Goal: Register for event/course

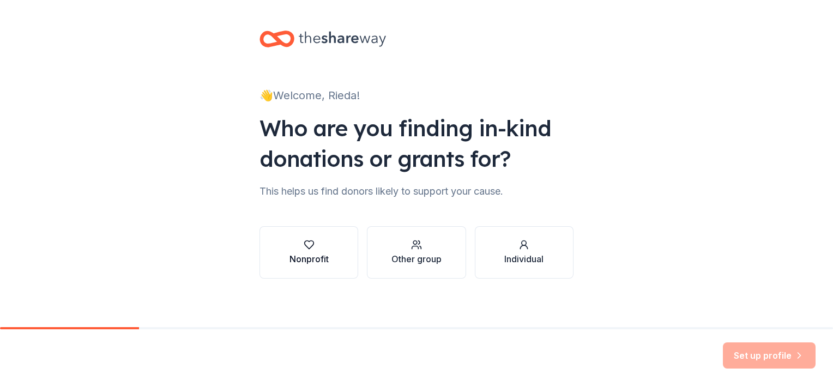
click at [283, 242] on button "Nonprofit" at bounding box center [308, 252] width 99 height 52
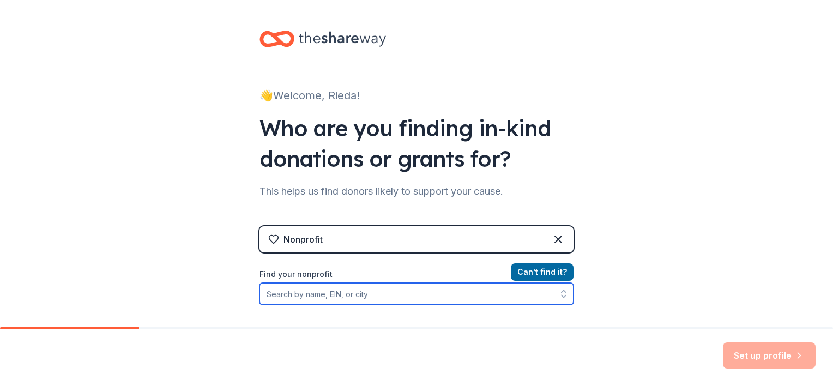
click at [320, 294] on input "Find your nonprofit" at bounding box center [416, 294] width 314 height 22
click at [328, 294] on input "Find your nonprofit" at bounding box center [416, 294] width 314 height 22
paste input "411281093"
type input "411281093"
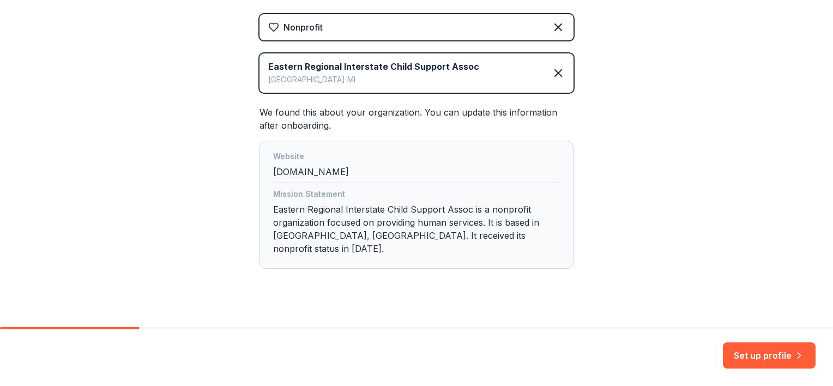
scroll to position [214, 0]
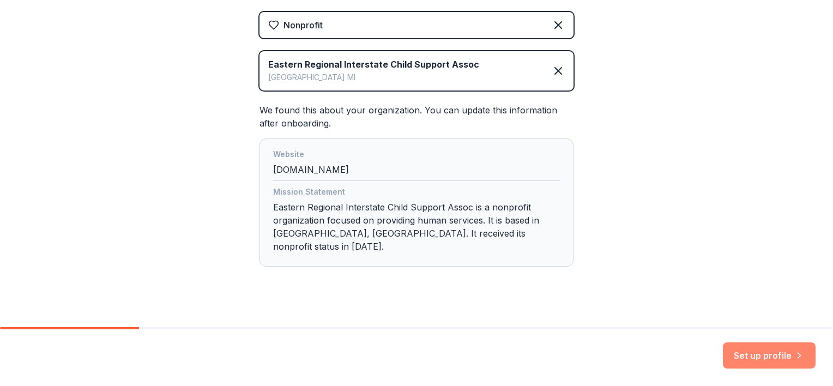
click at [778, 350] on button "Set up profile" at bounding box center [768, 355] width 93 height 26
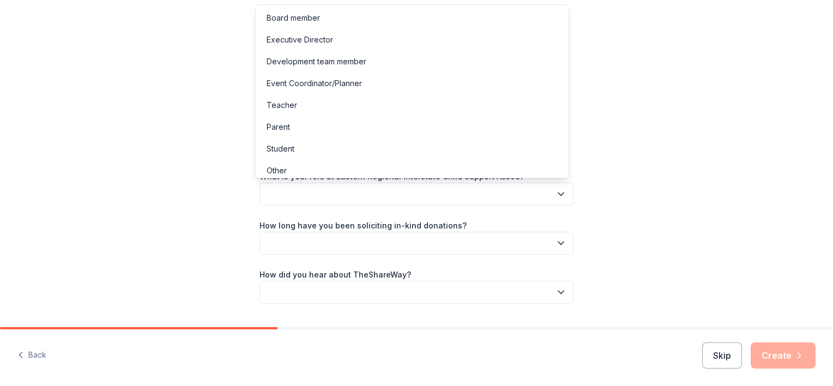
click at [323, 192] on button "button" at bounding box center [416, 194] width 314 height 23
click at [290, 17] on div "Board member" at bounding box center [292, 17] width 53 height 13
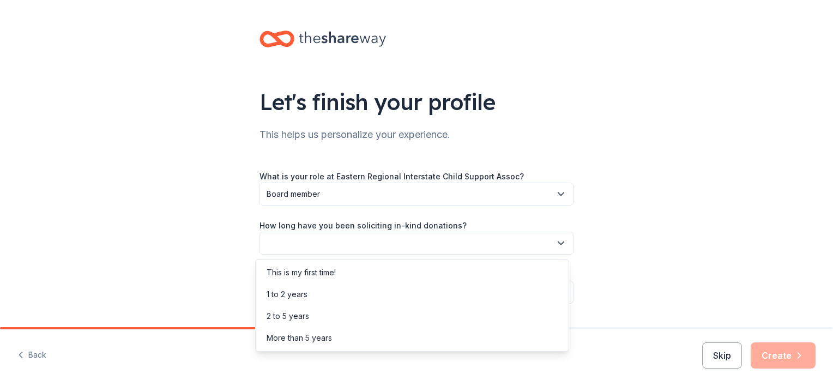
click at [374, 244] on button "button" at bounding box center [416, 243] width 314 height 23
click at [295, 271] on div "This is my first time!" at bounding box center [300, 272] width 69 height 13
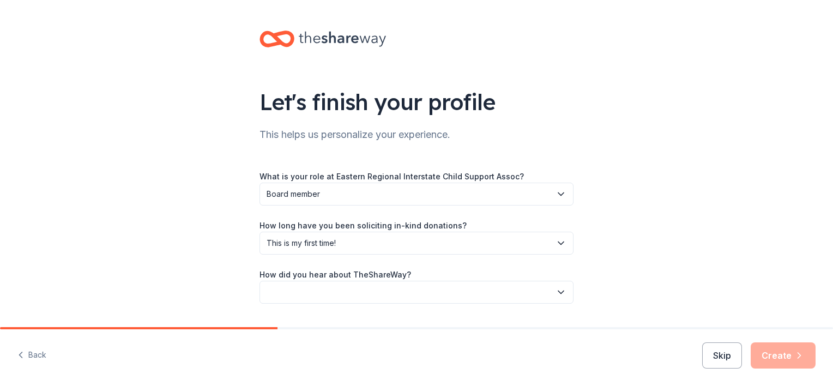
click at [373, 293] on button "button" at bounding box center [416, 292] width 314 height 23
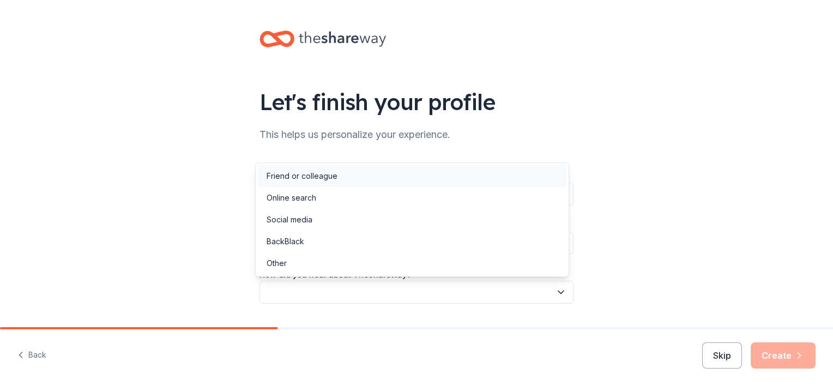
click at [331, 174] on div "Friend or colleague" at bounding box center [301, 175] width 71 height 13
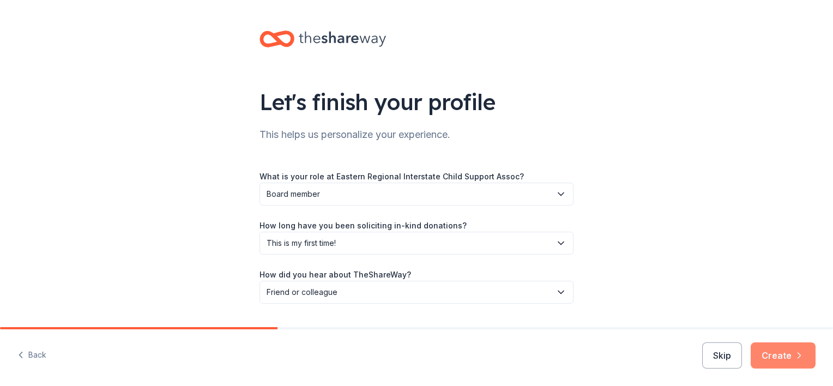
click at [776, 351] on button "Create" at bounding box center [782, 355] width 65 height 26
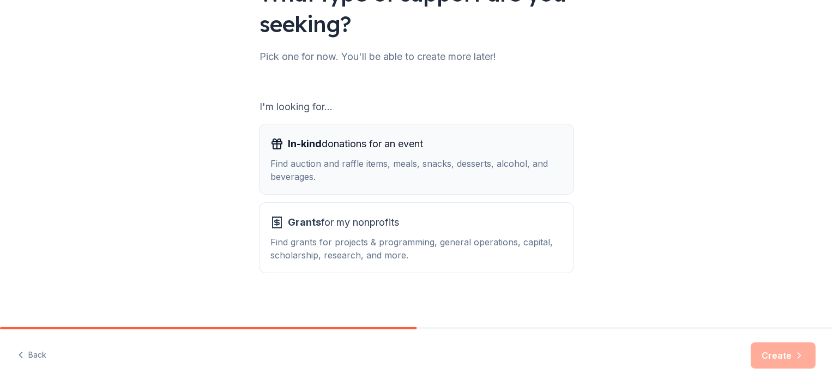
scroll to position [109, 0]
click at [305, 161] on div "Find auction and raffle items, meals, snacks, desserts, alcohol, and beverages." at bounding box center [416, 169] width 292 height 26
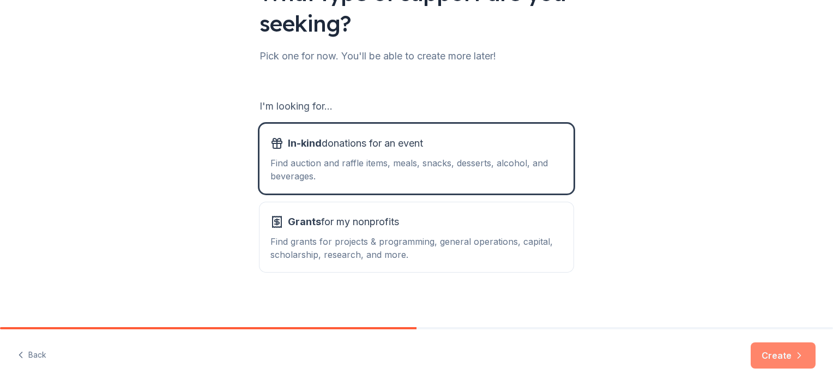
click at [778, 353] on button "Create" at bounding box center [782, 355] width 65 height 26
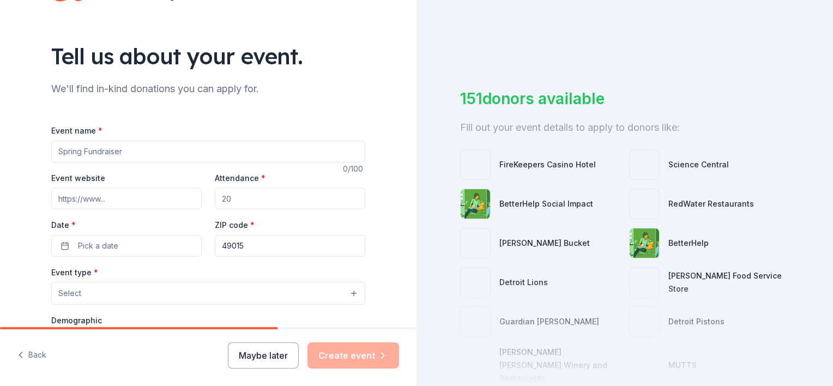
scroll to position [109, 0]
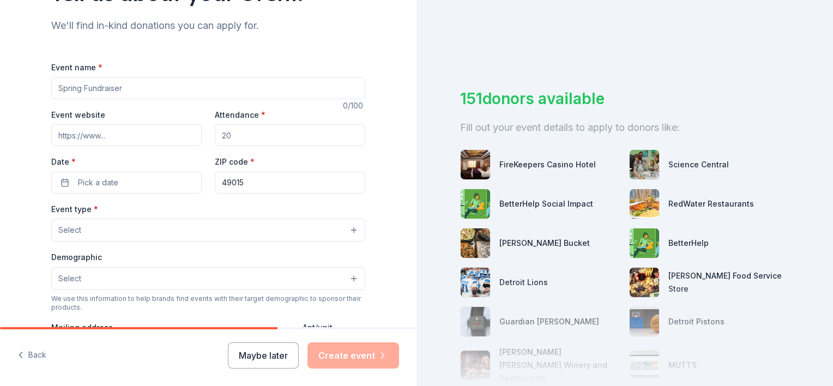
click at [114, 87] on input "Event name *" at bounding box center [208, 88] width 314 height 22
type input "ERICSA Conference"
click at [131, 139] on input "Event website" at bounding box center [126, 135] width 150 height 22
type input "[DOMAIN_NAME]"
drag, startPoint x: 239, startPoint y: 135, endPoint x: 209, endPoint y: 126, distance: 31.2
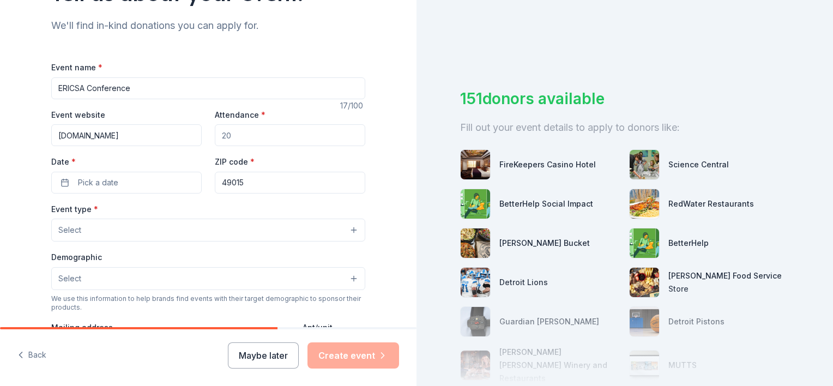
click at [209, 126] on div "Event website [DOMAIN_NAME] Attendance * Date * Pick a date ZIP code * 49015" at bounding box center [208, 151] width 314 height 86
click at [243, 132] on input "500" at bounding box center [290, 135] width 150 height 22
type input "550"
click at [141, 175] on button "Pick a date" at bounding box center [126, 183] width 150 height 22
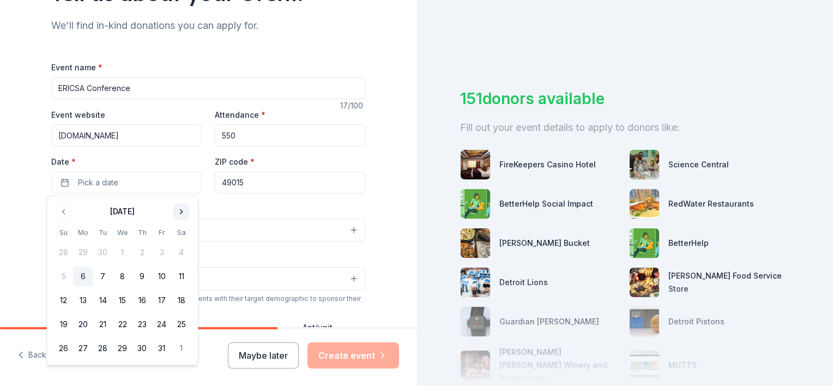
click at [183, 210] on button "Go to next month" at bounding box center [181, 211] width 15 height 15
click at [183, 209] on button "Go to next month" at bounding box center [181, 211] width 15 height 15
click at [182, 209] on button "Go to next month" at bounding box center [181, 211] width 15 height 15
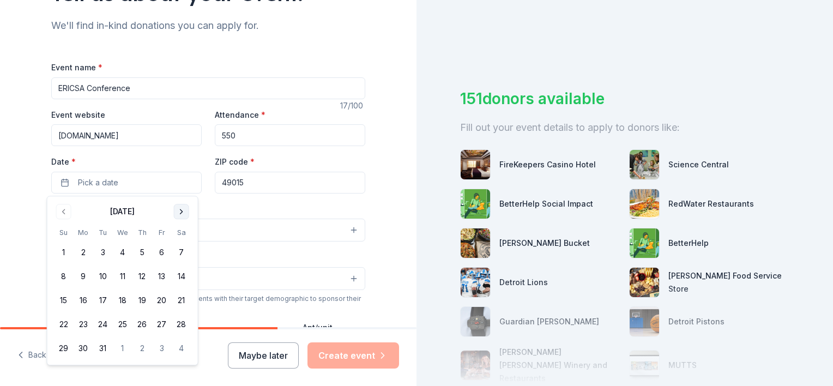
click at [182, 209] on button "Go to next month" at bounding box center [181, 211] width 15 height 15
click at [64, 275] on button "3" at bounding box center [64, 276] width 20 height 20
click at [241, 214] on div "Event type * Select" at bounding box center [208, 222] width 314 height 40
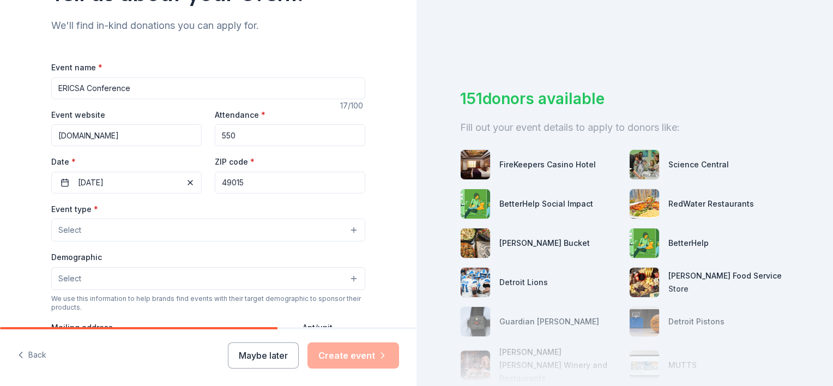
click at [114, 233] on button "Select" at bounding box center [208, 229] width 314 height 23
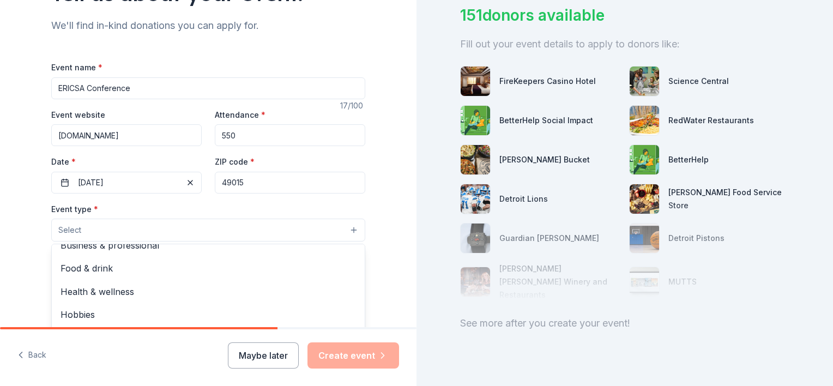
scroll to position [95, 0]
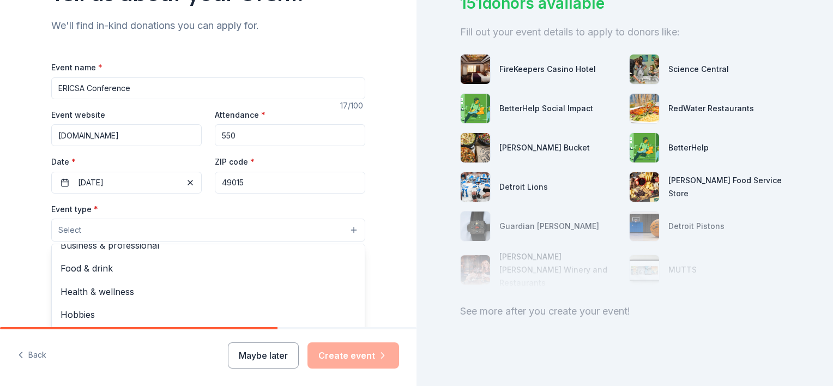
drag, startPoint x: 830, startPoint y: 177, endPoint x: 822, endPoint y: 248, distance: 71.3
click at [822, 248] on div "Tell us about your event. We'll find in-kind donations you can apply for. Event…" at bounding box center [416, 193] width 833 height 386
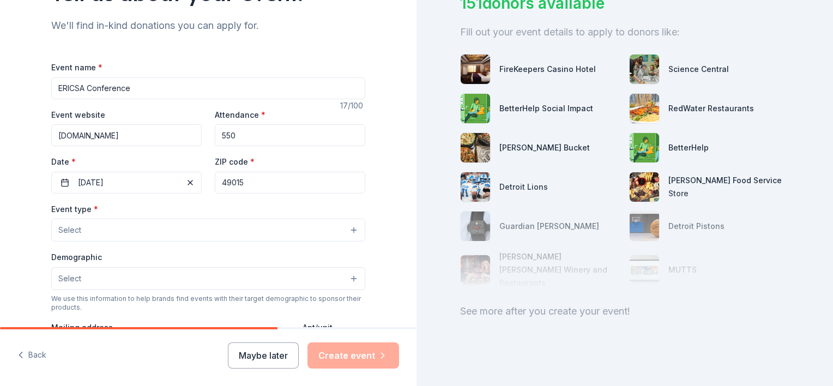
click at [148, 229] on button "Select" at bounding box center [208, 229] width 314 height 23
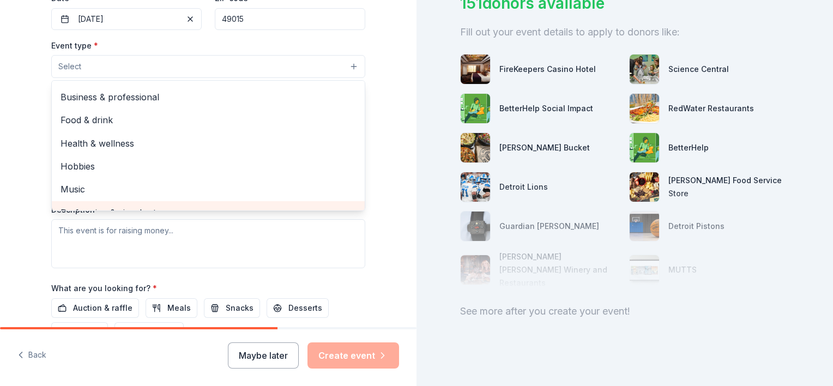
scroll to position [0, 0]
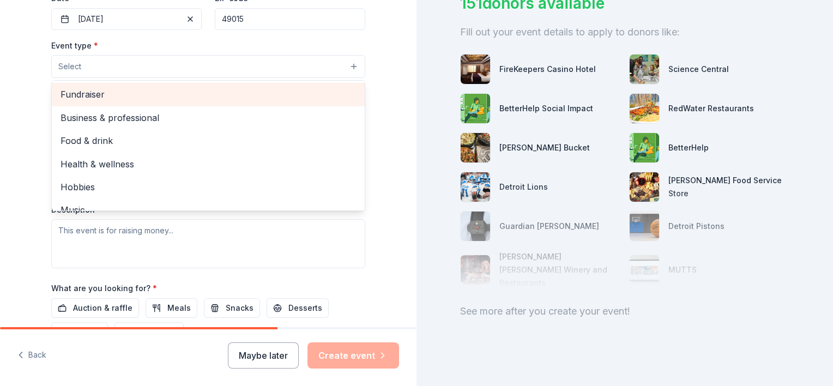
click at [96, 96] on span "Fundraiser" at bounding box center [207, 94] width 295 height 14
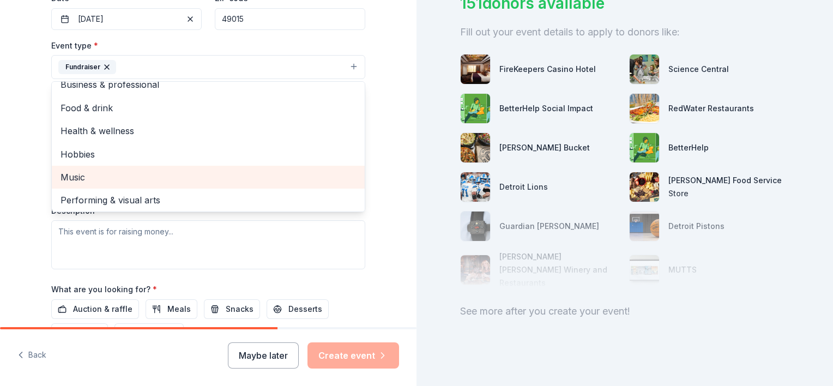
scroll to position [13, 0]
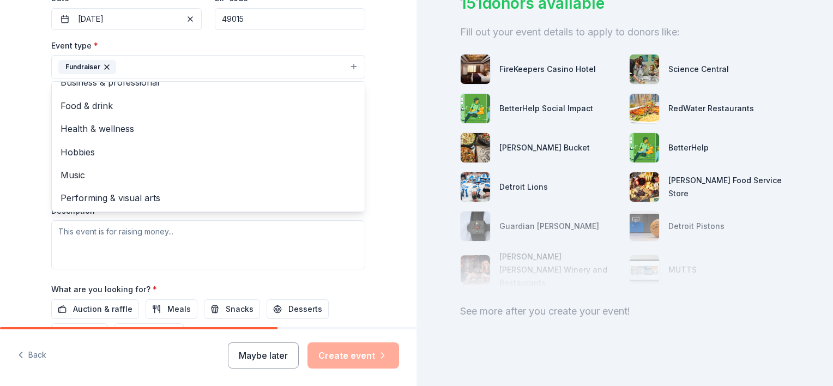
click at [5, 242] on div "Tell us about your event. We'll find in-kind donations you can apply for. Event…" at bounding box center [208, 91] width 416 height 726
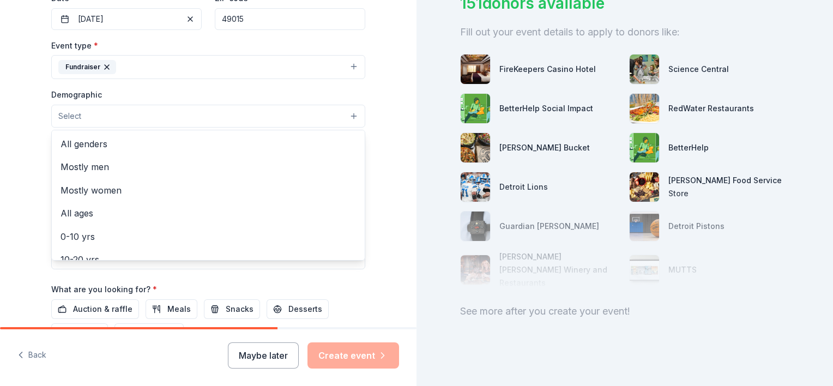
click at [118, 113] on button "Select" at bounding box center [208, 116] width 314 height 23
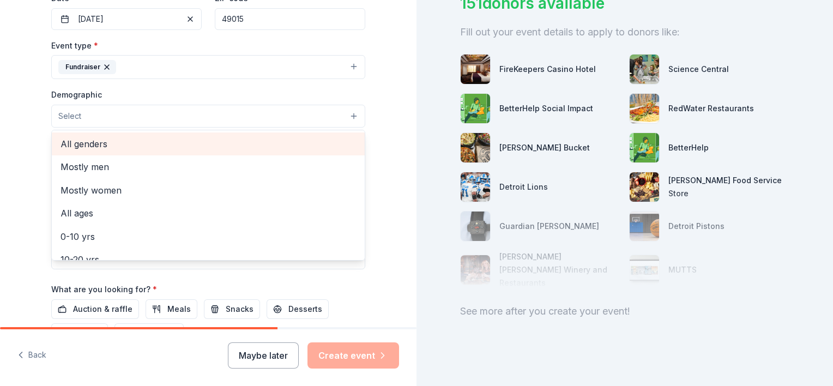
click at [83, 142] on span "All genders" at bounding box center [207, 144] width 295 height 14
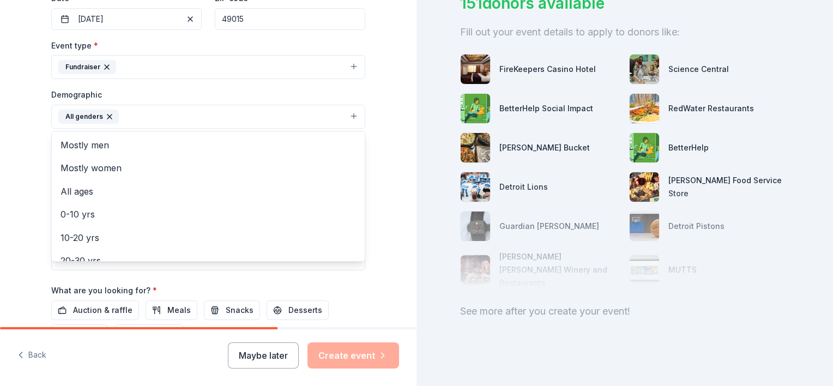
click at [17, 195] on div "Tell us about your event. We'll find in-kind donations you can apply for. Event…" at bounding box center [208, 91] width 416 height 727
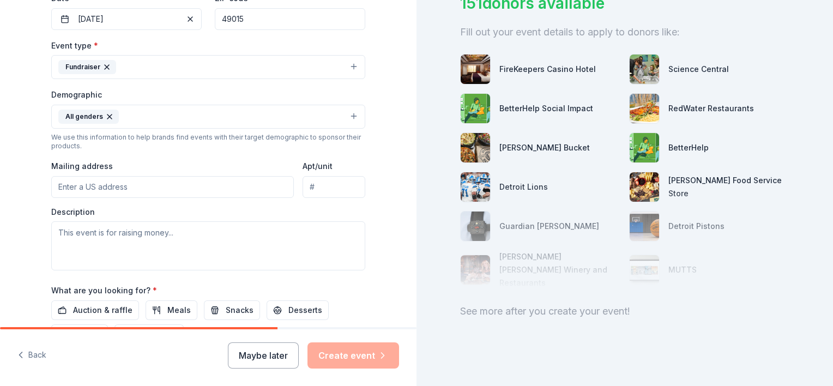
click at [130, 187] on input "Mailing address" at bounding box center [172, 187] width 242 height 22
click at [141, 183] on input "[STREET_ADDRESS][PERSON_NAME]" at bounding box center [172, 187] width 242 height 22
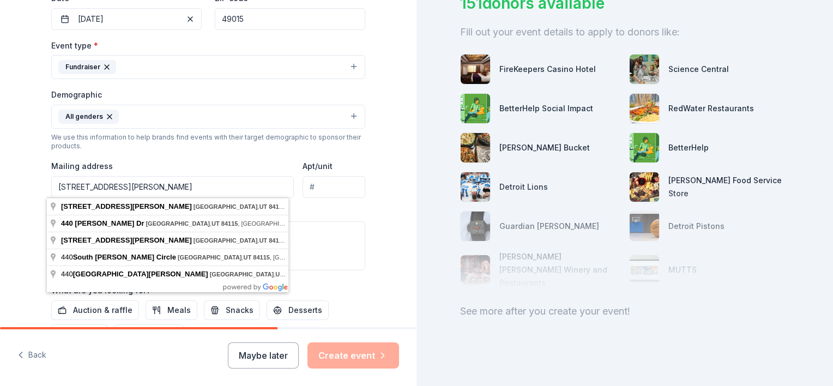
type input "[STREET_ADDRESS][PERSON_NAME]"
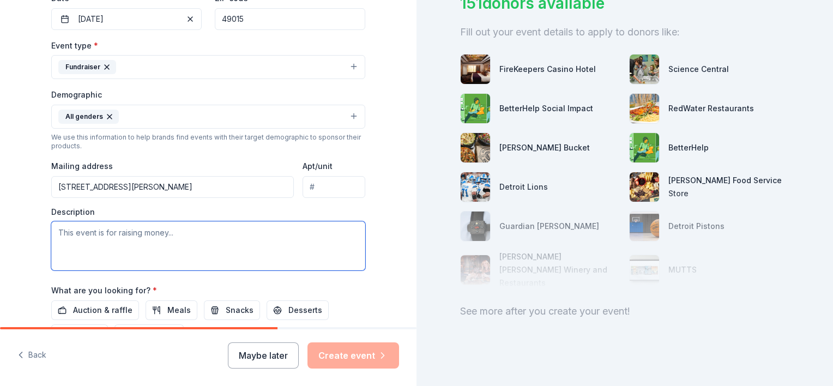
click at [140, 229] on textarea at bounding box center [208, 245] width 314 height 49
type textarea "T"
click at [207, 230] on textarea "During our annual conference we select a charity local to the conference city a…" at bounding box center [208, 245] width 314 height 49
click at [207, 246] on textarea "During our annual conference we select a child/family focused charity local to …" at bounding box center [208, 245] width 314 height 49
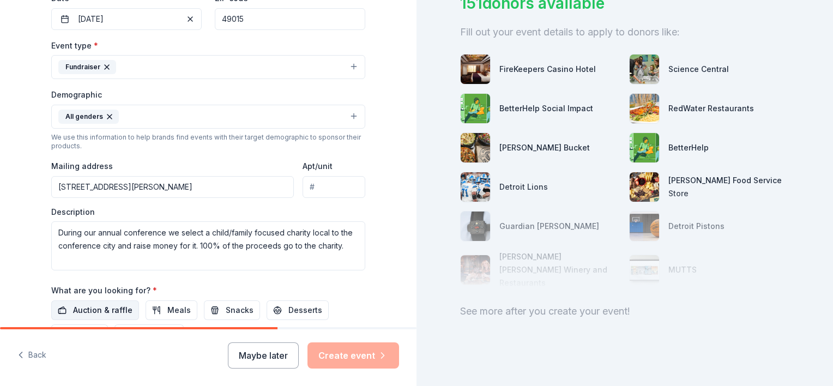
click at [77, 313] on span "Auction & raffle" at bounding box center [102, 309] width 59 height 13
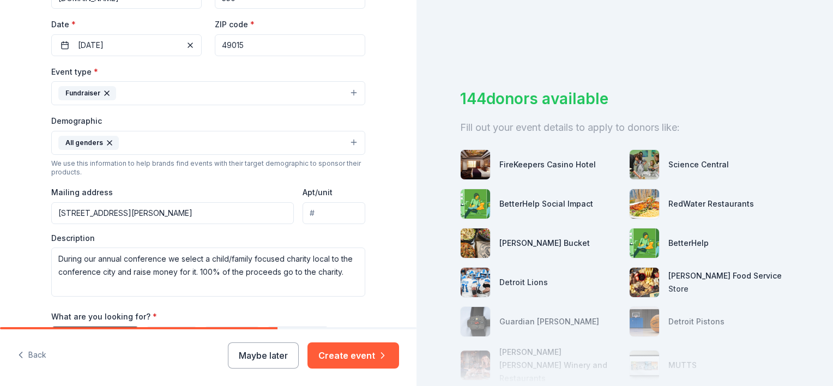
scroll to position [291, 0]
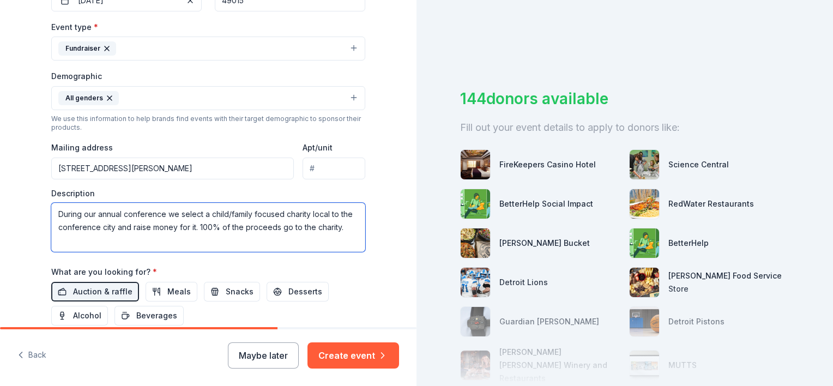
click at [344, 220] on textarea "During our annual conference we select a child/family focused charity local to …" at bounding box center [208, 227] width 314 height 49
click at [349, 229] on textarea "During our annual conference we select a child/family focused charity local to …" at bounding box center [208, 227] width 314 height 49
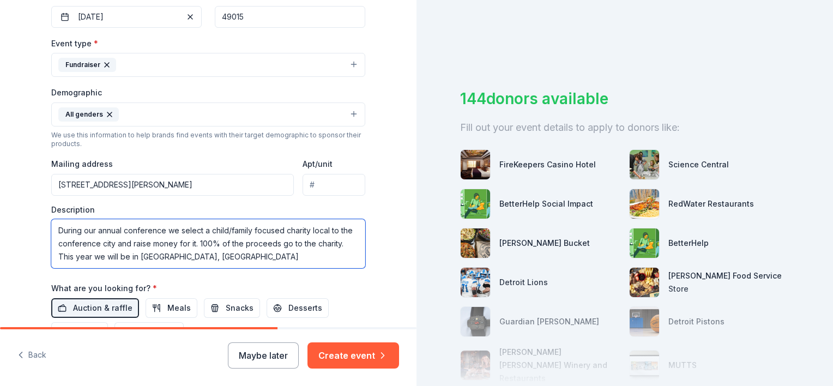
scroll to position [182, 0]
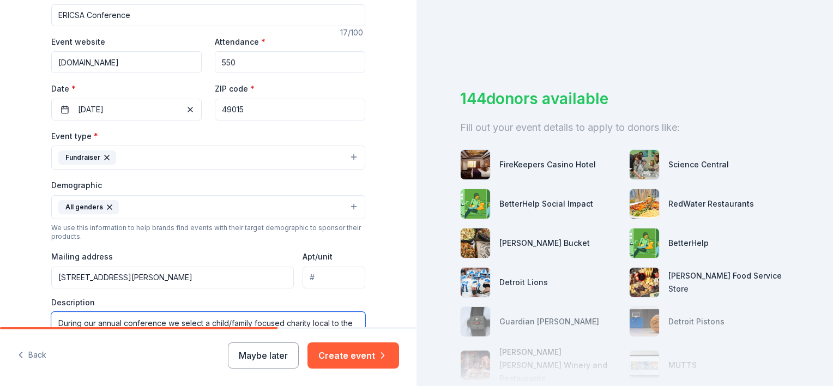
type textarea "During our annual conference we select a child/family focused charity local to …"
drag, startPoint x: 251, startPoint y: 105, endPoint x: 207, endPoint y: 101, distance: 43.8
click at [207, 100] on div "Event website [DOMAIN_NAME] Attendance * 550 Date * [DATE] ZIP code * 49015" at bounding box center [208, 78] width 314 height 86
paste input "53203"
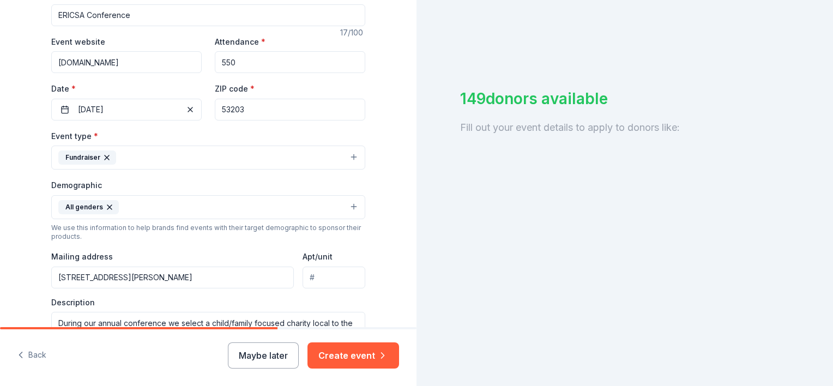
type input "53203"
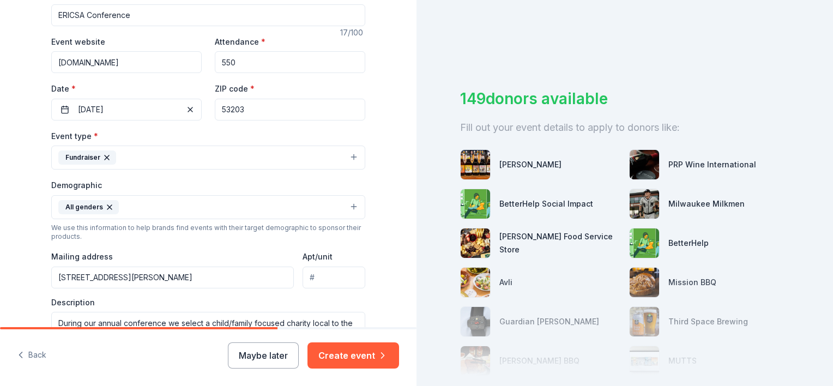
click at [16, 219] on div "Tell us about your event. We'll find in-kind donations you can apply for. Event…" at bounding box center [208, 181] width 416 height 727
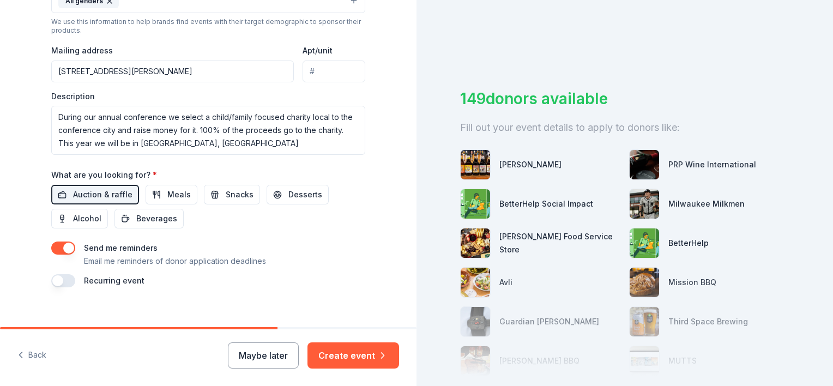
scroll to position [400, 0]
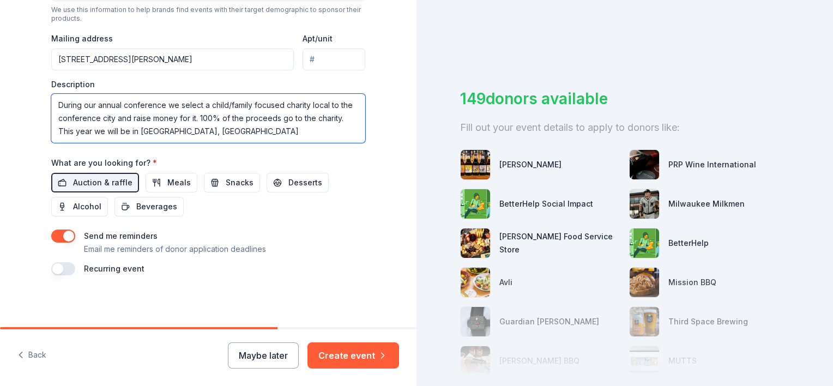
click at [189, 129] on textarea "During our annual conference we select a child/family focused charity local to …" at bounding box center [208, 118] width 314 height 49
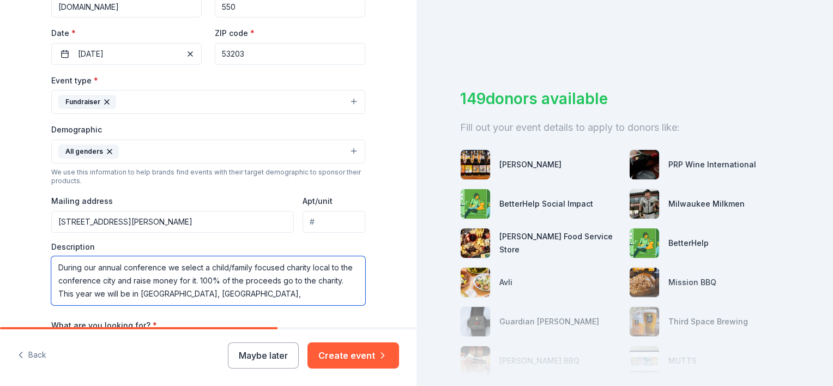
scroll to position [291, 0]
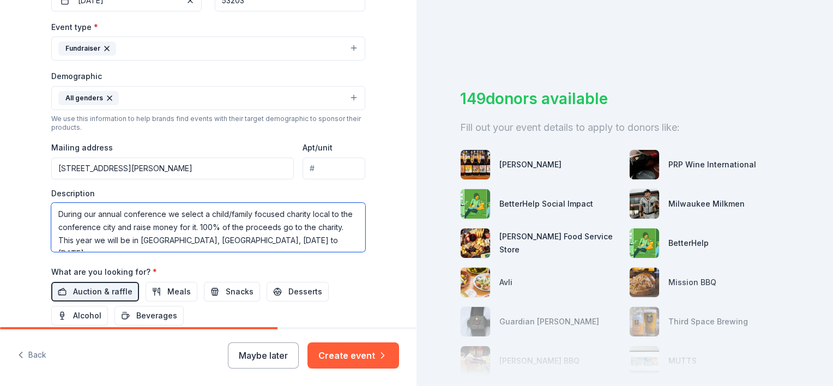
click at [259, 245] on textarea "During our annual conference we select a child/family focused charity local to …" at bounding box center [208, 227] width 314 height 49
drag, startPoint x: 88, startPoint y: 241, endPoint x: 55, endPoint y: 239, distance: 33.3
click at [55, 239] on textarea "During our annual conference we select a child/family focused charity local to …" at bounding box center [208, 227] width 314 height 49
click at [331, 234] on textarea "During our annual conference we select a child/family focused charity local to …" at bounding box center [208, 227] width 314 height 49
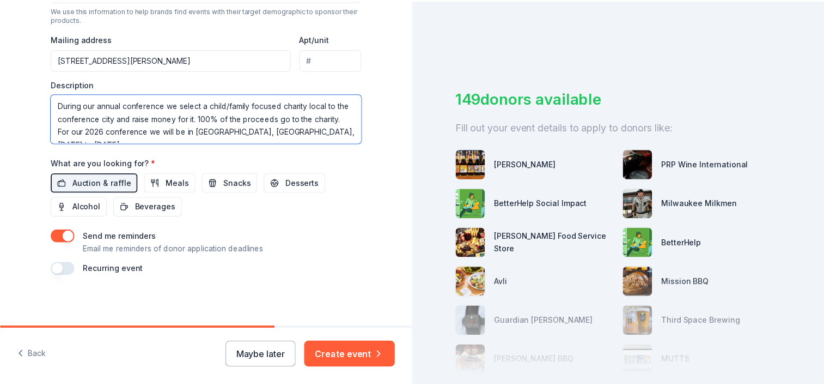
scroll to position [400, 0]
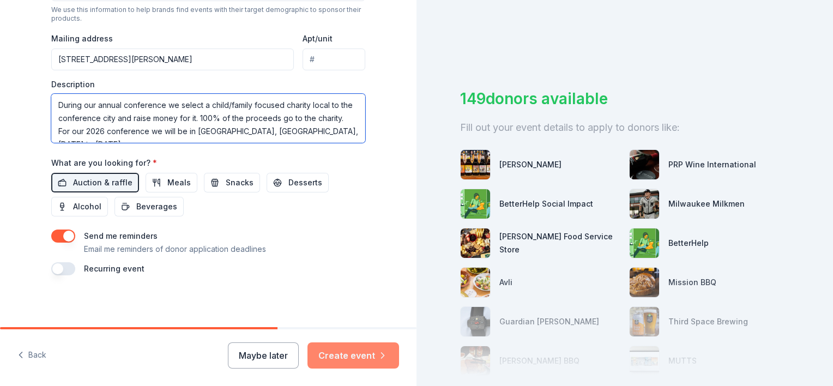
type textarea "During our annual conference we select a child/family focused charity local to …"
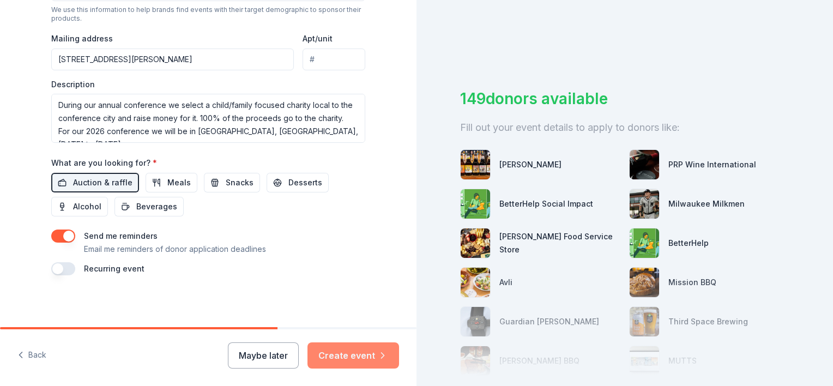
click at [346, 350] on button "Create event" at bounding box center [353, 355] width 92 height 26
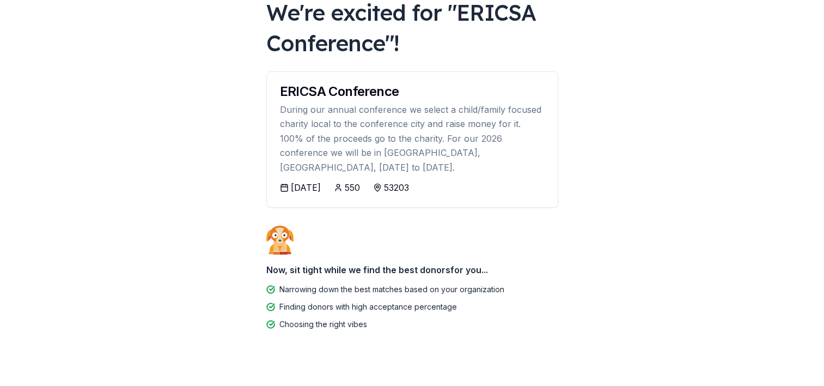
scroll to position [74, 0]
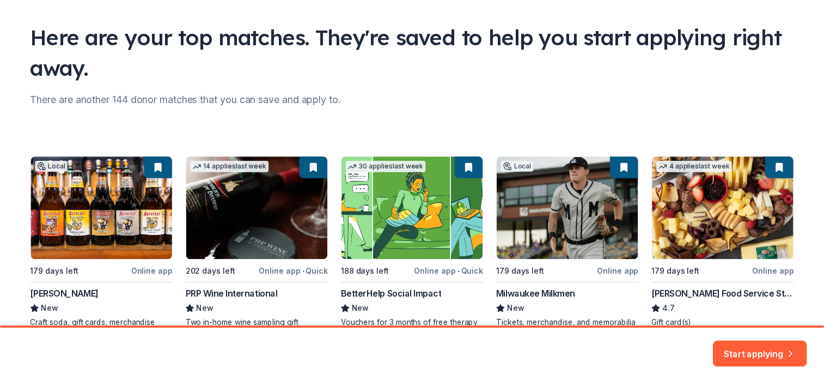
scroll to position [131, 0]
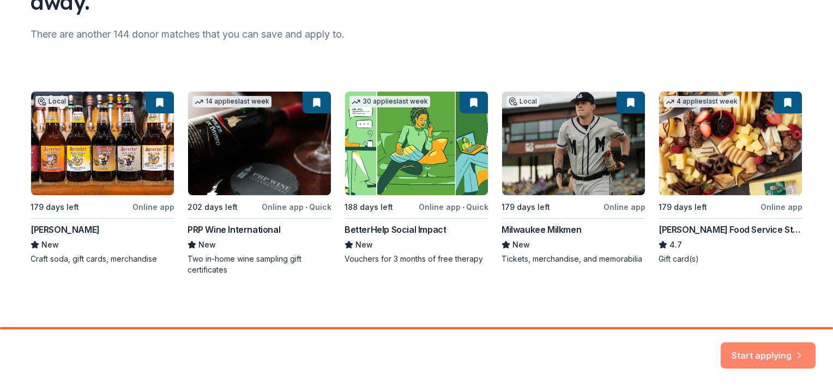
click at [756, 344] on button "Start applying" at bounding box center [767, 349] width 95 height 26
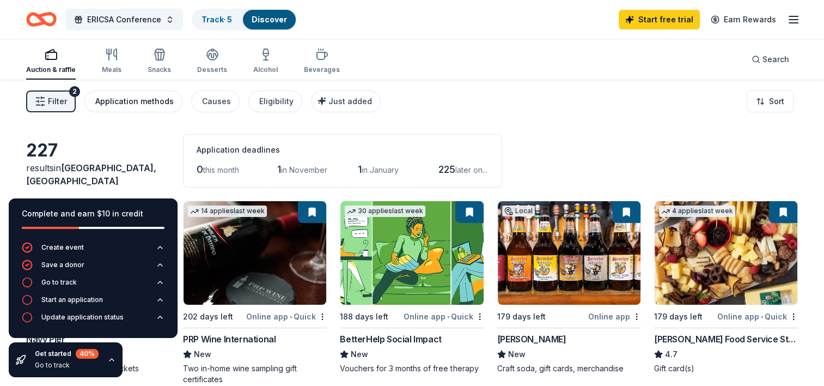
click at [157, 98] on div "Application methods" at bounding box center [134, 101] width 78 height 13
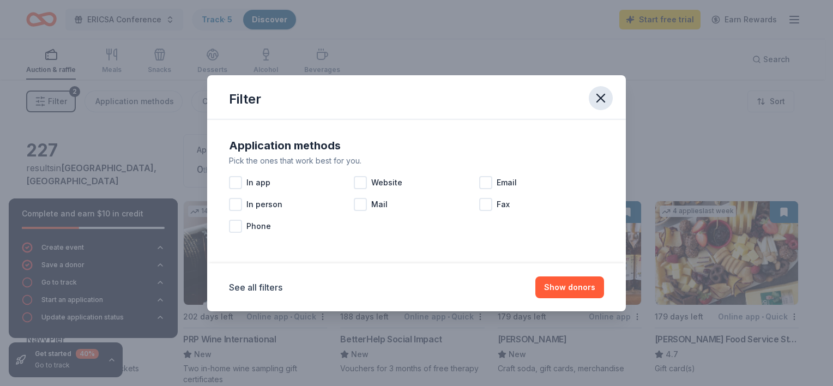
click at [604, 100] on icon "button" at bounding box center [600, 97] width 15 height 15
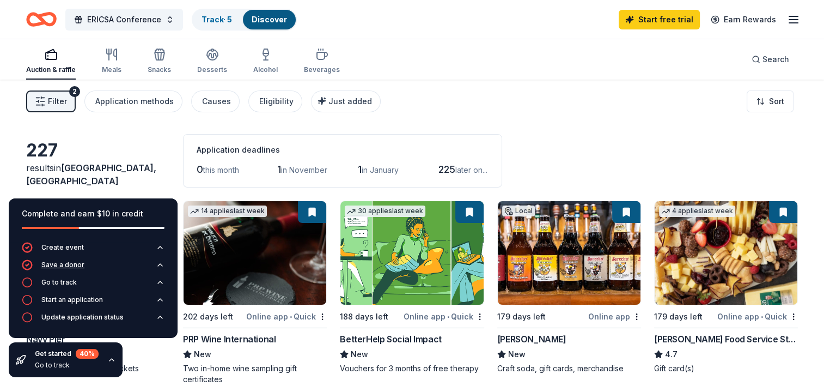
click at [159, 263] on icon "button" at bounding box center [160, 264] width 9 height 9
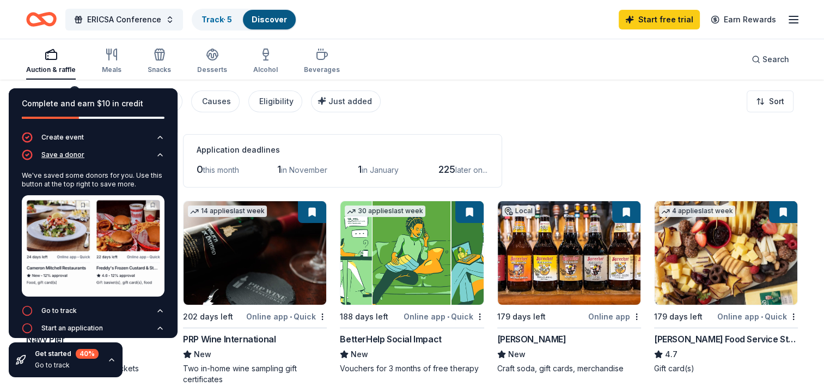
click at [156, 158] on icon "button" at bounding box center [160, 154] width 9 height 9
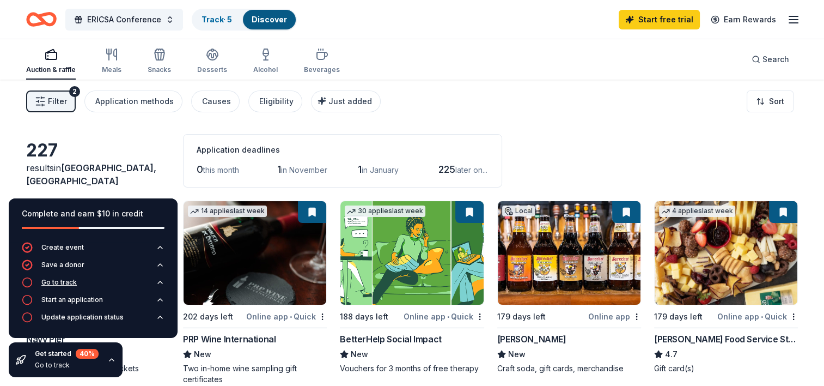
click at [54, 282] on div "Go to track" at bounding box center [58, 282] width 35 height 9
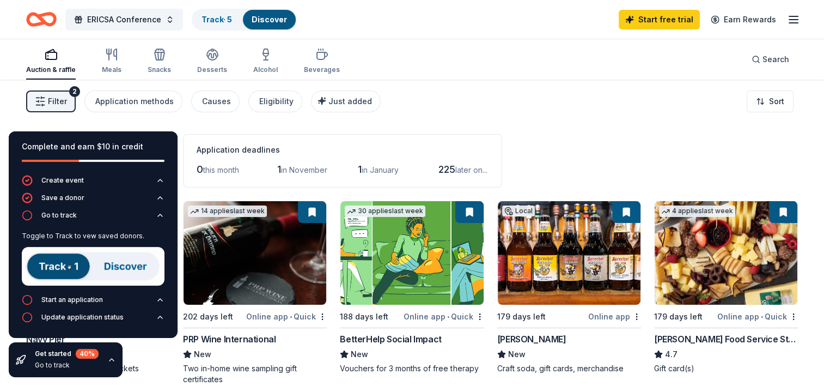
click at [69, 262] on img at bounding box center [93, 266] width 143 height 39
click at [262, 20] on link "Discover" at bounding box center [269, 19] width 35 height 9
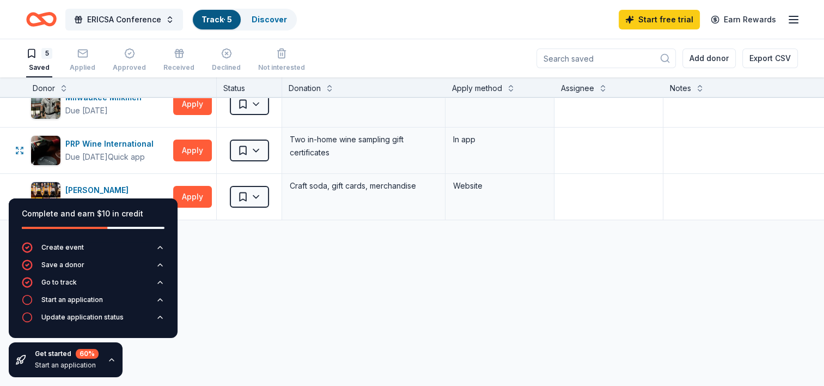
scroll to position [155, 0]
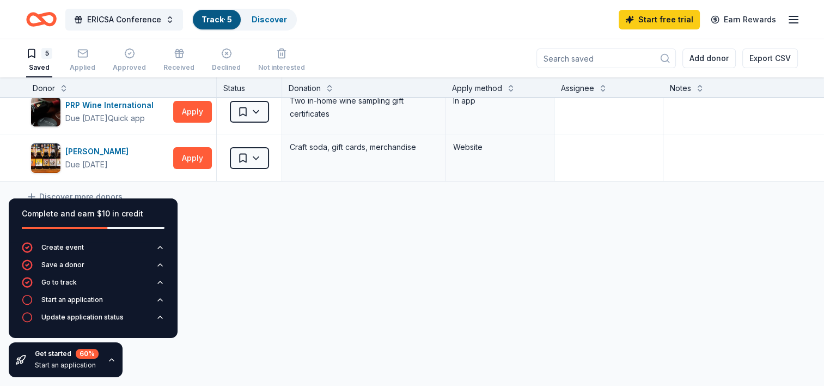
click at [70, 190] on div "Complete and earn $10 in credit Create event Save a donor Go to track Start an …" at bounding box center [93, 288] width 186 height 196
click at [69, 297] on div "Start an application" at bounding box center [72, 299] width 62 height 9
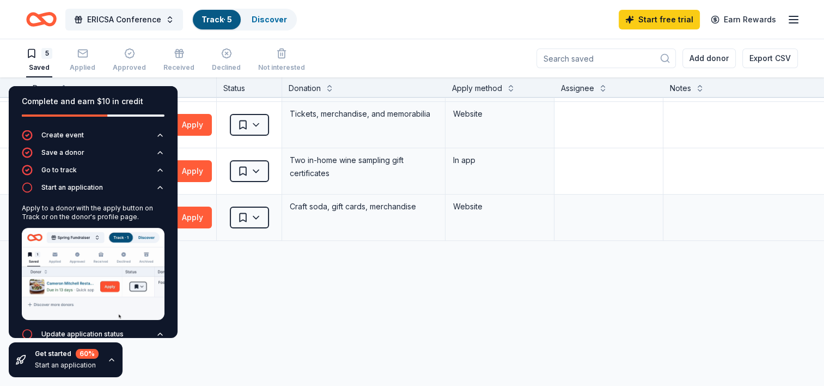
scroll to position [0, 0]
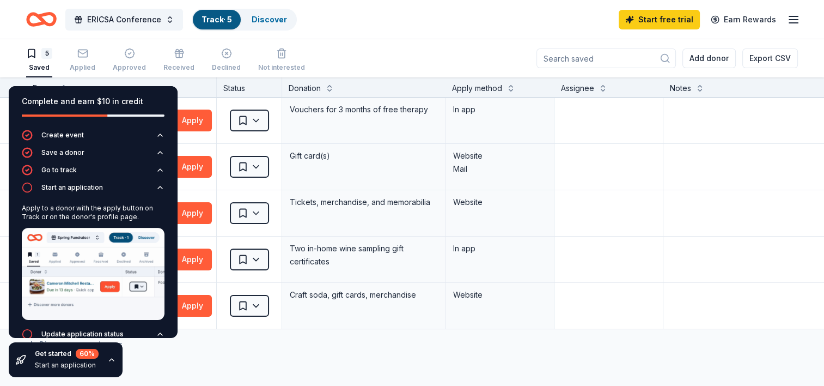
click at [499, 361] on div "BetterHelp Social Impact Due [DATE] Quick app Apply Saved Vouchers for 3 months…" at bounding box center [426, 316] width 853 height 436
click at [156, 190] on icon "button" at bounding box center [160, 187] width 9 height 9
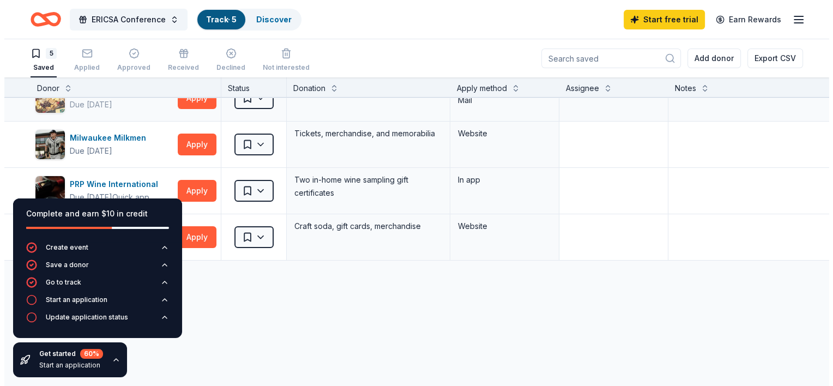
scroll to position [54, 0]
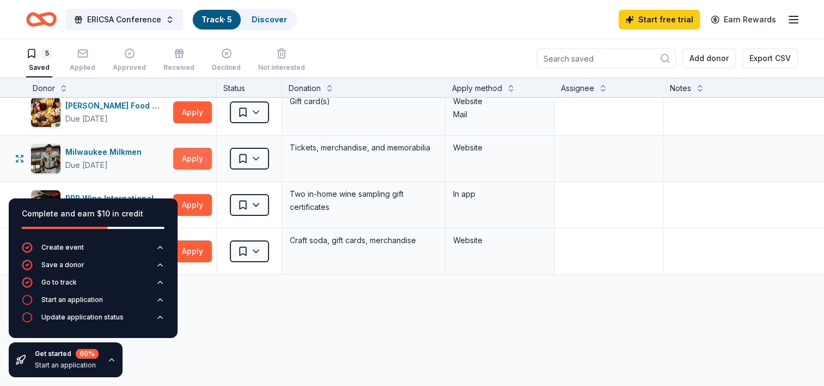
click at [193, 159] on button "Apply" at bounding box center [192, 159] width 39 height 22
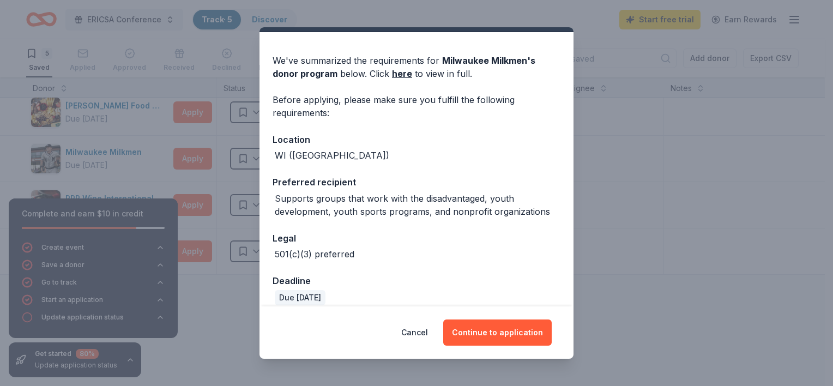
scroll to position [38, 0]
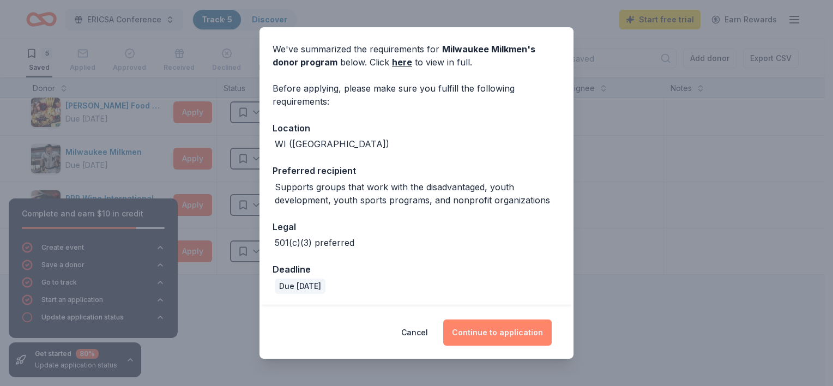
click at [517, 329] on button "Continue to application" at bounding box center [497, 332] width 108 height 26
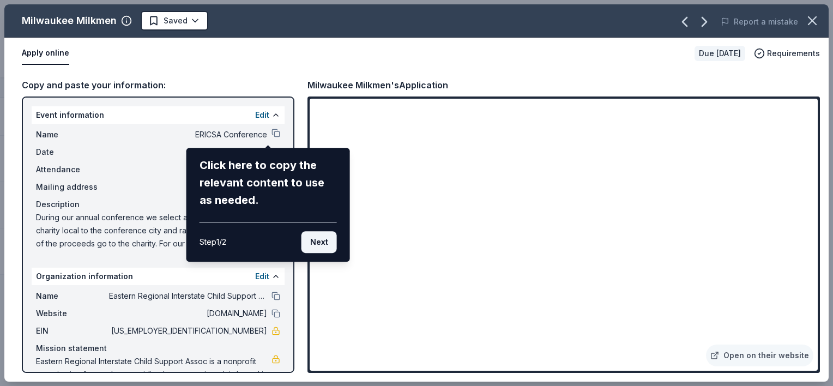
click at [319, 246] on button "Next" at bounding box center [318, 242] width 35 height 22
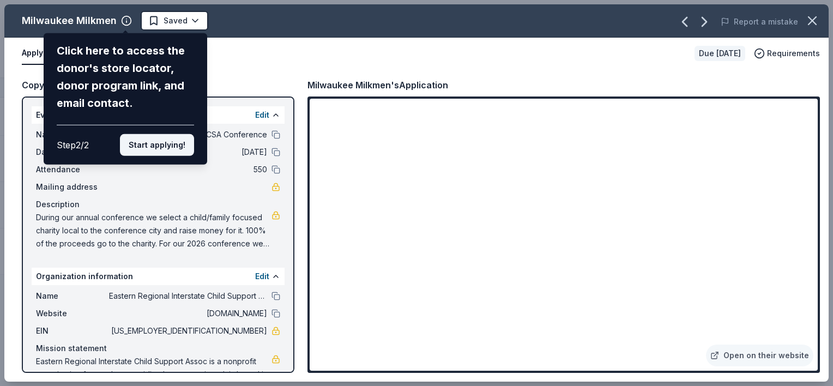
click at [147, 146] on button "Start applying!" at bounding box center [157, 145] width 74 height 22
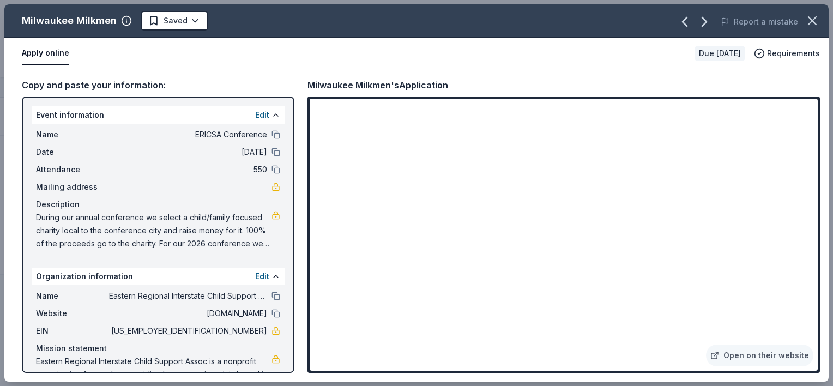
click at [535, 70] on div "Copy and paste your information: Event information Edit Name ERICSA Conference …" at bounding box center [416, 225] width 824 height 312
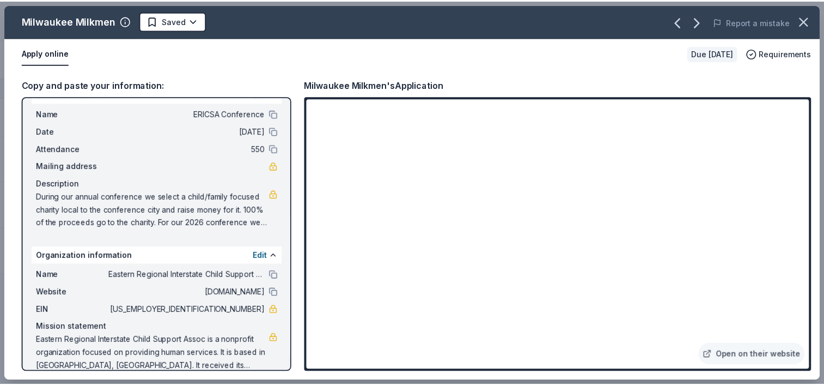
scroll to position [35, 0]
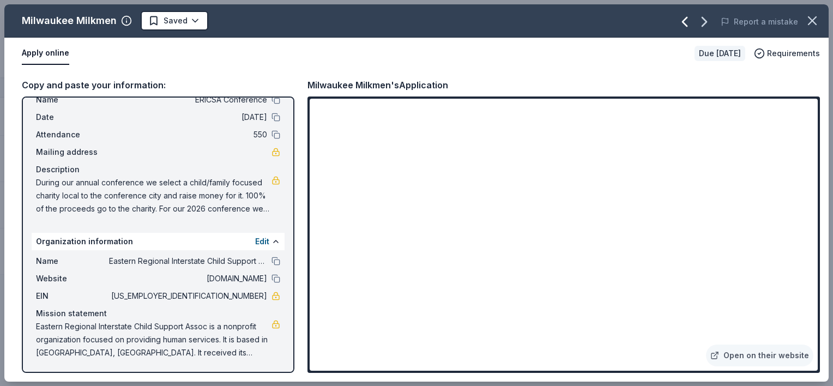
click at [682, 21] on icon "button" at bounding box center [684, 21] width 17 height 17
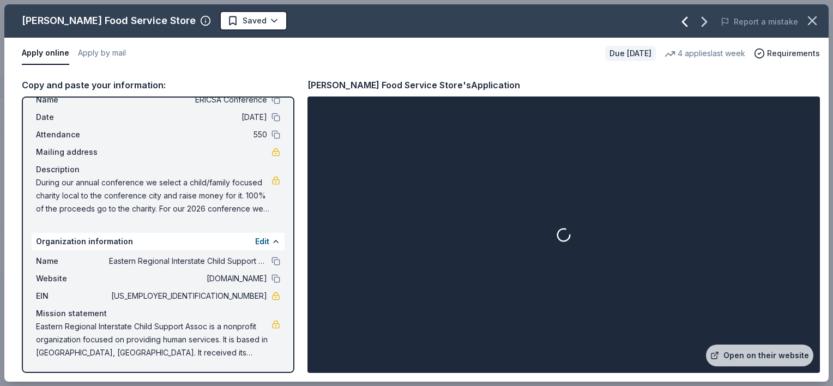
click at [691, 23] on icon "button" at bounding box center [684, 21] width 17 height 17
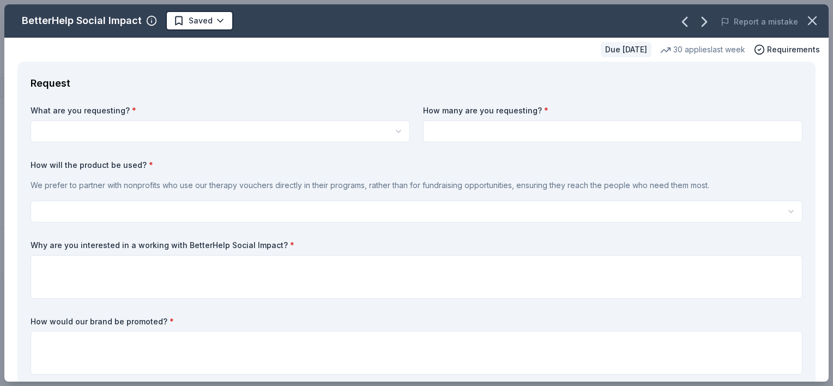
drag, startPoint x: 681, startPoint y: 24, endPoint x: 674, endPoint y: 19, distance: 8.5
click at [676, 20] on icon "button" at bounding box center [684, 21] width 17 height 17
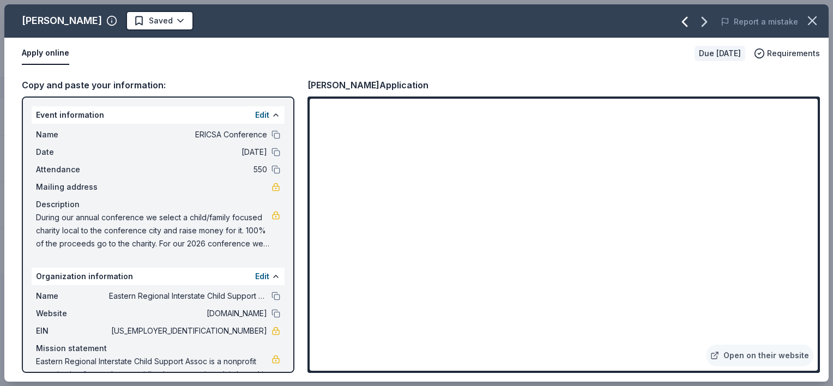
click at [687, 24] on icon "button" at bounding box center [684, 21] width 4 height 9
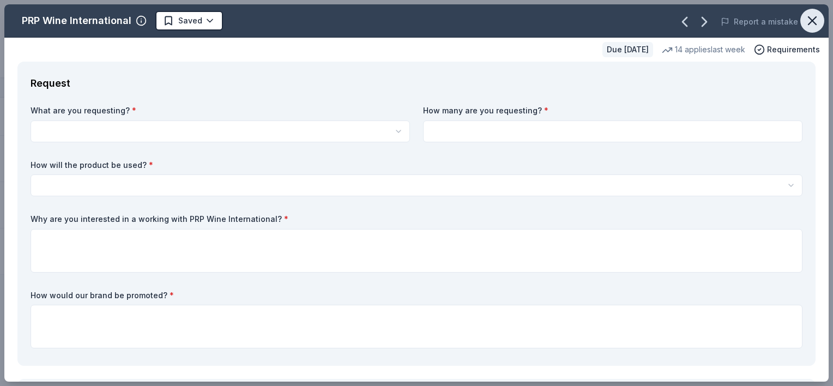
click at [804, 23] on icon "button" at bounding box center [811, 20] width 15 height 15
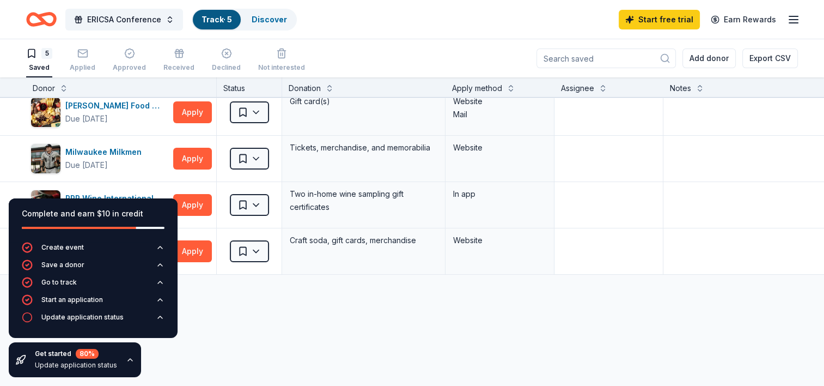
click at [288, 345] on div "BetterHelp Social Impact Due [DATE] Quick app Apply Saved Vouchers for 3 months…" at bounding box center [426, 261] width 853 height 436
click at [133, 11] on button "ERICSA Conference" at bounding box center [124, 20] width 118 height 22
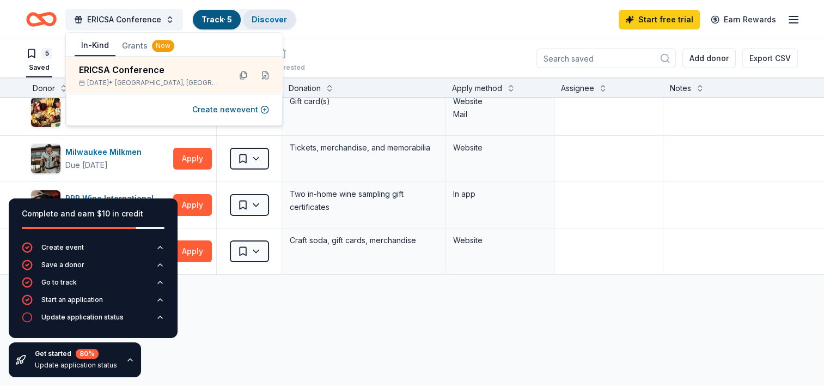
click at [273, 18] on link "Discover" at bounding box center [269, 19] width 35 height 9
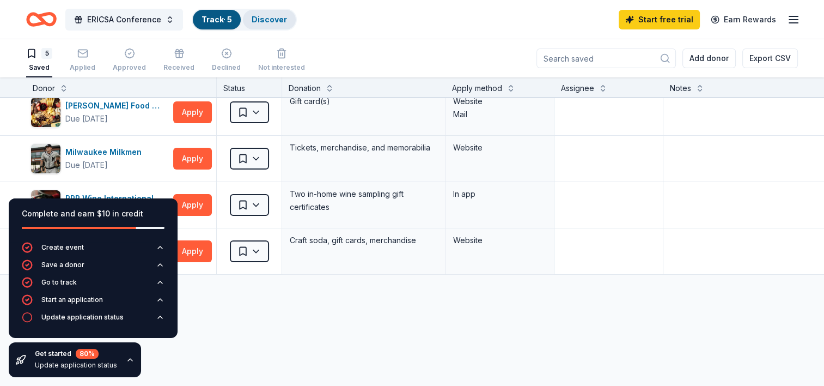
click at [271, 16] on link "Discover" at bounding box center [269, 19] width 35 height 9
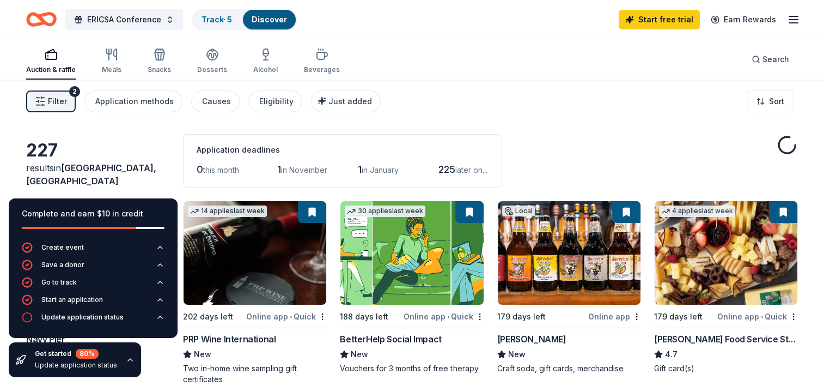
scroll to position [54, 0]
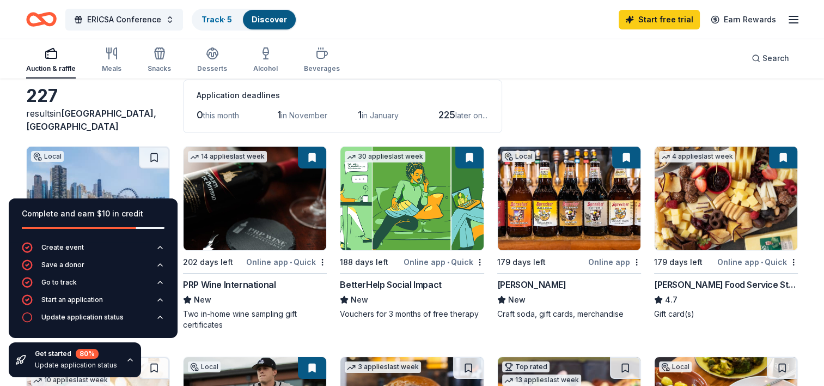
click at [116, 107] on div "227" at bounding box center [98, 96] width 144 height 22
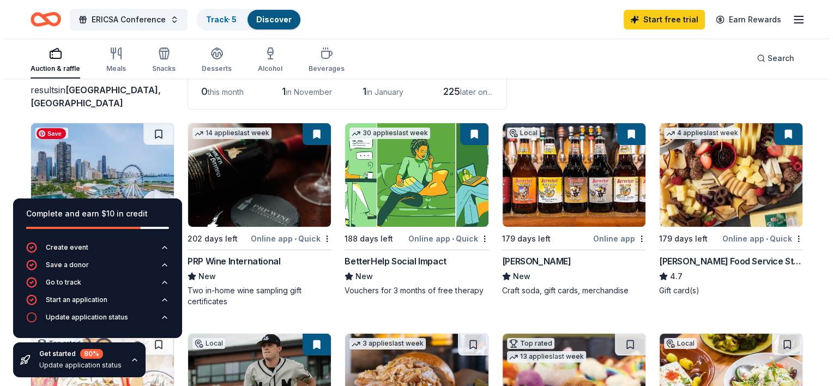
scroll to position [0, 0]
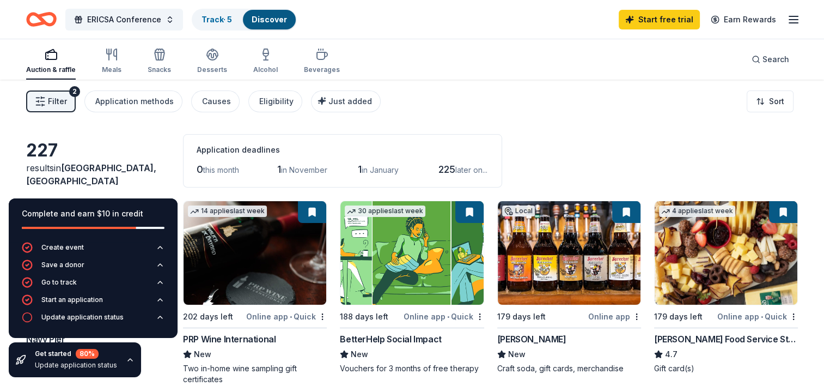
click at [35, 161] on div "227" at bounding box center [98, 150] width 144 height 22
click at [46, 99] on button "Filter 2" at bounding box center [51, 101] width 50 height 22
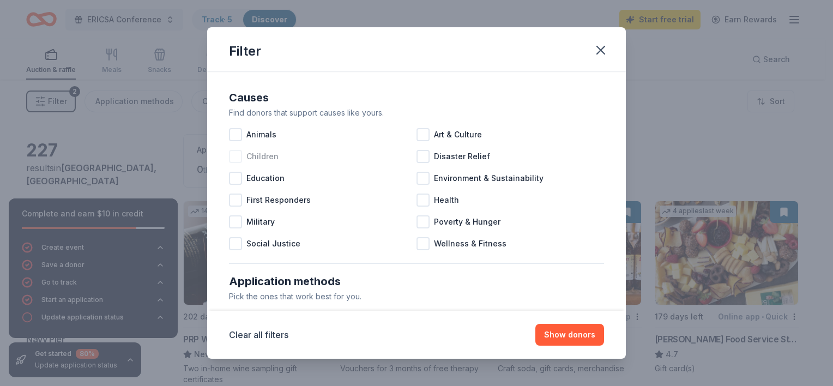
click at [232, 160] on div at bounding box center [235, 156] width 13 height 13
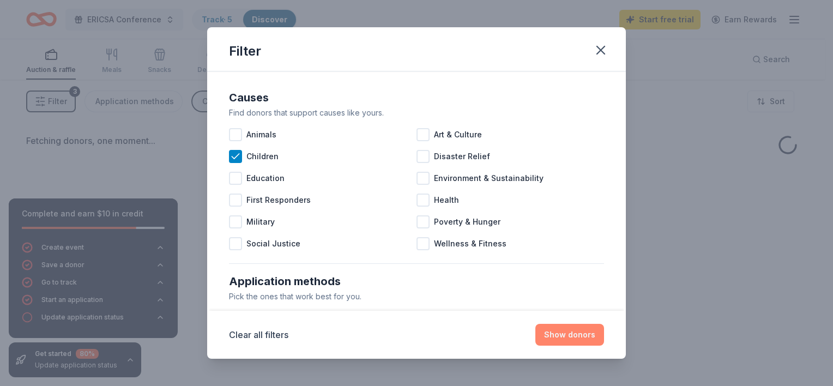
click at [557, 343] on button "Show donors" at bounding box center [569, 335] width 69 height 22
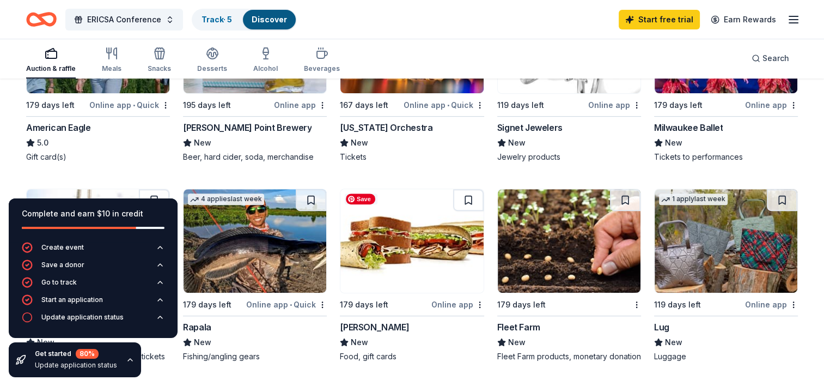
scroll to position [436, 0]
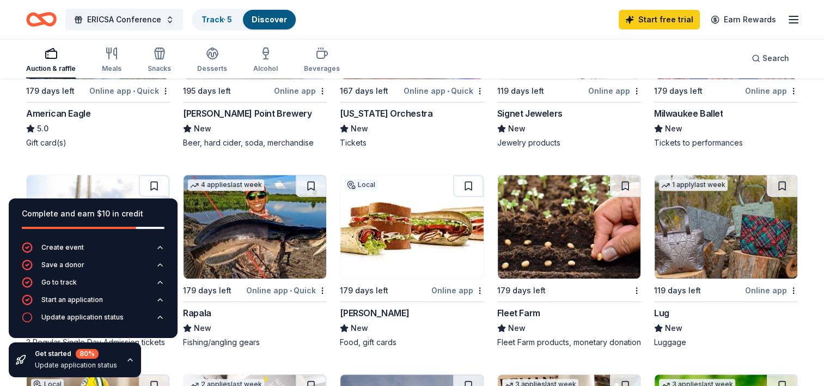
click at [220, 337] on div "Fishing/angling gears" at bounding box center [255, 342] width 144 height 11
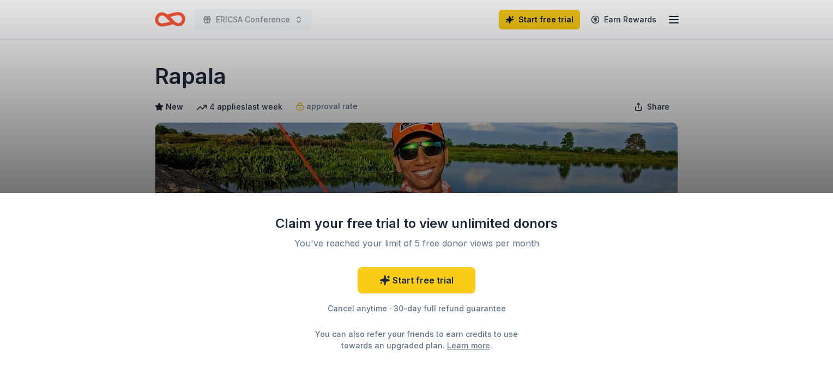
click at [782, 133] on div "Claim your free trial to view unlimited donors You've reached your limit of 5 f…" at bounding box center [416, 193] width 833 height 386
